Goal: Understand process/instructions: Learn about a topic

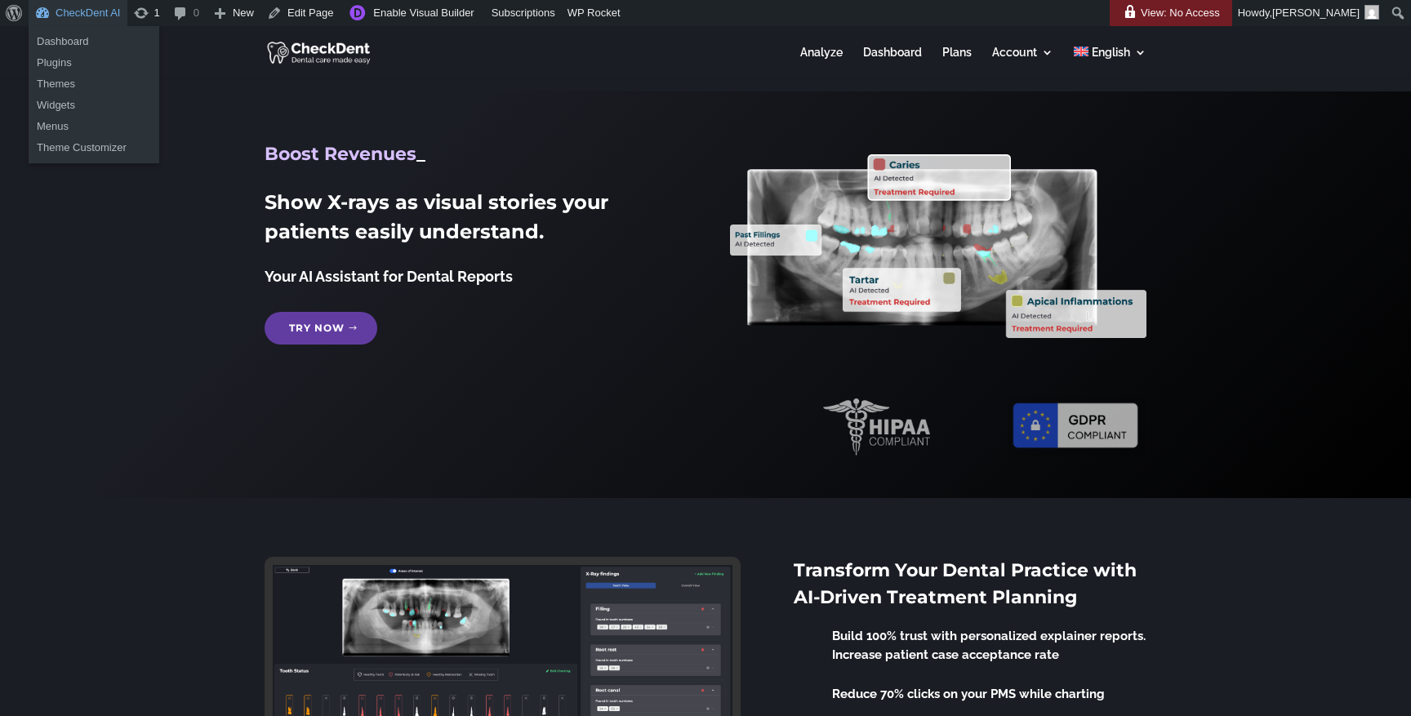
click at [98, 18] on link "CheckDent AI" at bounding box center [78, 13] width 99 height 26
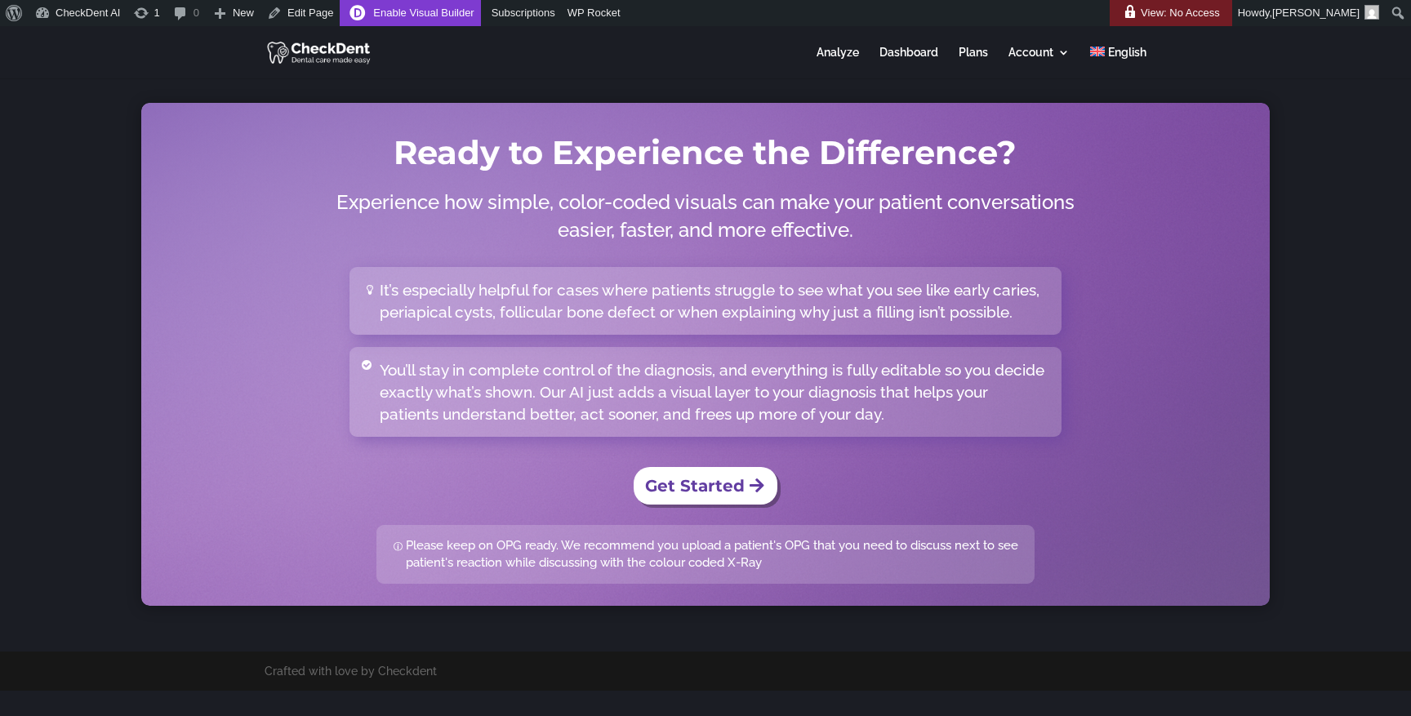
click at [438, 7] on link "Enable Visual Builder" at bounding box center [410, 13] width 140 height 26
